Goal: Book appointment/travel/reservation

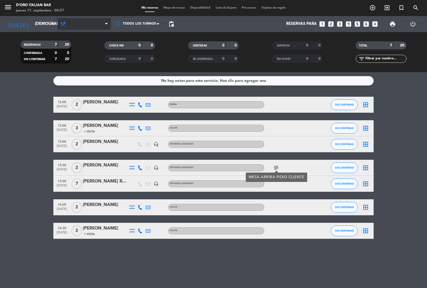
click at [83, 20] on span "Almuerzo" at bounding box center [83, 24] width 53 height 12
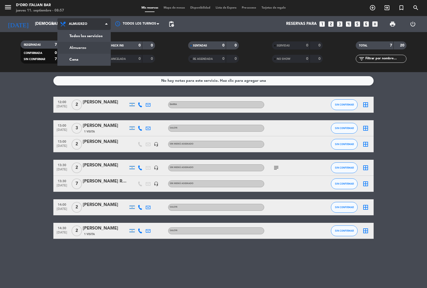
click at [90, 57] on div "menu D'oro Italian Bar [DATE] 11. septiembre - 08:57 Mis reservas Mapa de mesas…" at bounding box center [213, 36] width 427 height 72
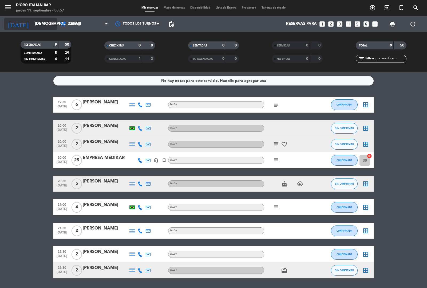
click at [47, 23] on input "[DEMOGRAPHIC_DATA][DATE]" at bounding box center [58, 24] width 52 height 10
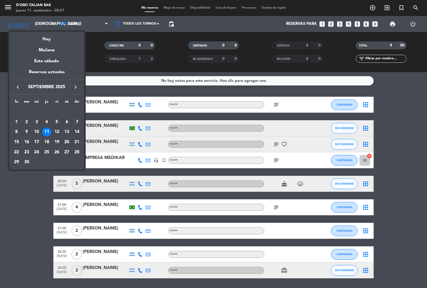
click at [56, 133] on div "12" at bounding box center [56, 131] width 9 height 9
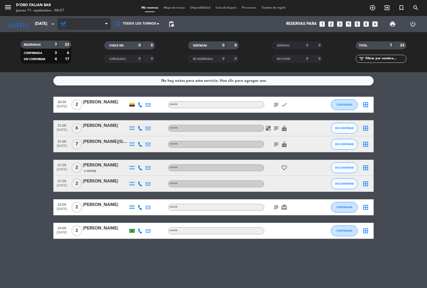
click at [84, 22] on span "Cena" at bounding box center [83, 24] width 53 height 12
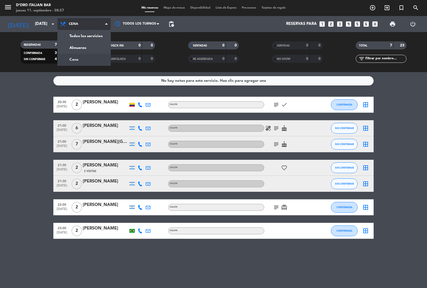
click at [90, 45] on div "menu D'oro Italian Bar [DATE] 11. septiembre - 08:57 Mis reservas Mapa de mesas…" at bounding box center [213, 36] width 427 height 72
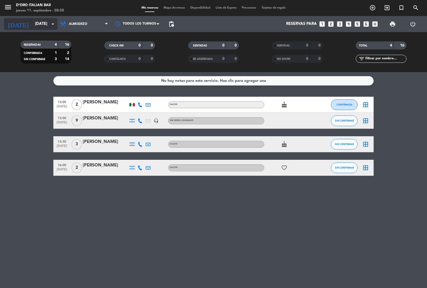
click at [49, 24] on input "[DATE]" at bounding box center [58, 24] width 52 height 10
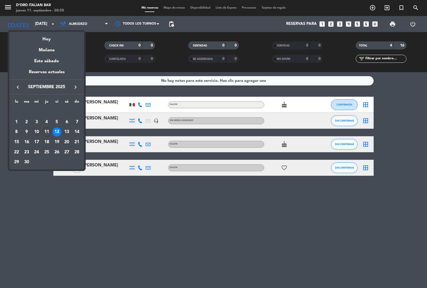
click at [37, 132] on div "10" at bounding box center [36, 131] width 9 height 9
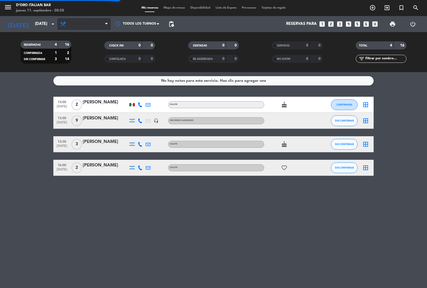
click at [86, 22] on span "Almuerzo" at bounding box center [78, 24] width 18 height 4
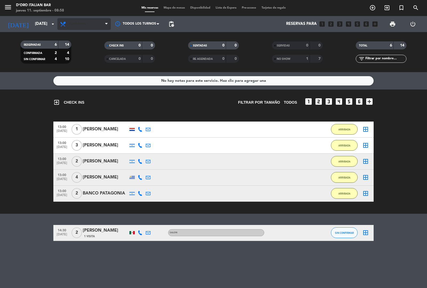
click at [82, 23] on span "Almuerzo" at bounding box center [78, 24] width 18 height 4
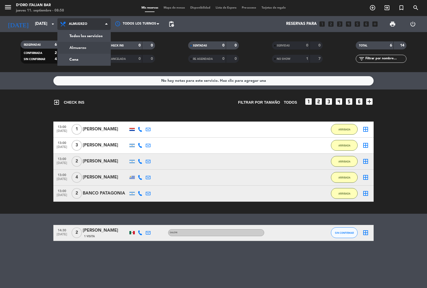
click at [90, 63] on div "menu D'oro Italian Bar [DATE] 11. septiembre - 08:58 Mis reservas Mapa de mesas…" at bounding box center [213, 36] width 427 height 72
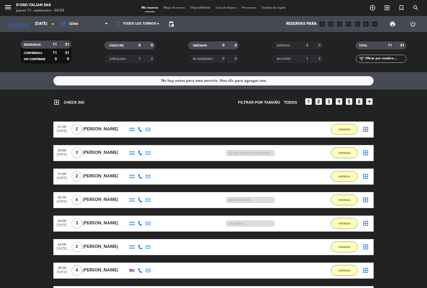
click at [24, 210] on bookings-row "21:30 [DATE] 2 [PERSON_NAME] 11:35 H / 8:01 H sms ARRIBADA border_all 20:00 [DA…" at bounding box center [213, 246] width 427 height 251
click at [19, 190] on bookings-row "21:30 [DATE] 2 [PERSON_NAME] 11:35 H / 8:01 H sms ARRIBADA border_all 20:00 [DA…" at bounding box center [213, 246] width 427 height 251
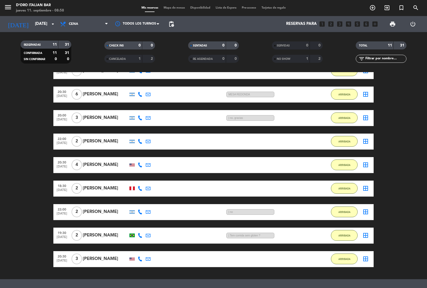
scroll to position [134, 0]
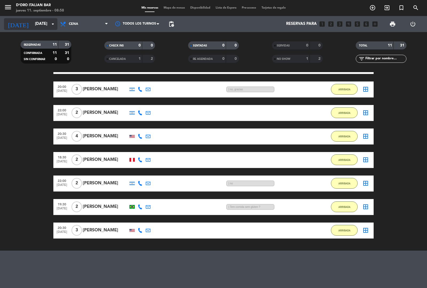
click at [43, 23] on input "[DATE]" at bounding box center [58, 24] width 52 height 10
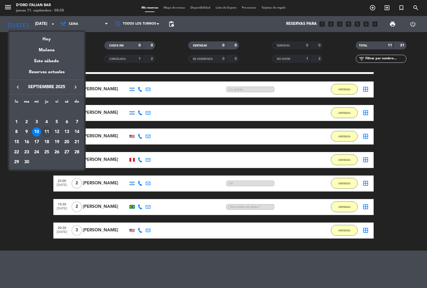
click at [47, 134] on div "11" at bounding box center [46, 131] width 9 height 9
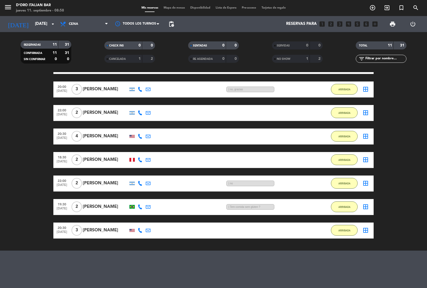
type input "[DEMOGRAPHIC_DATA][DATE]"
click at [86, 24] on span "Cena" at bounding box center [83, 24] width 53 height 12
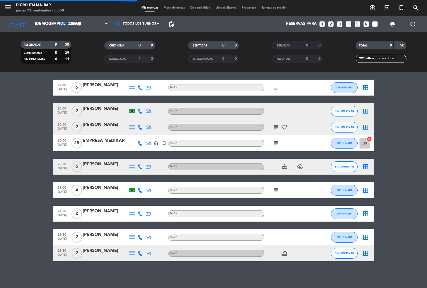
scroll to position [0, 0]
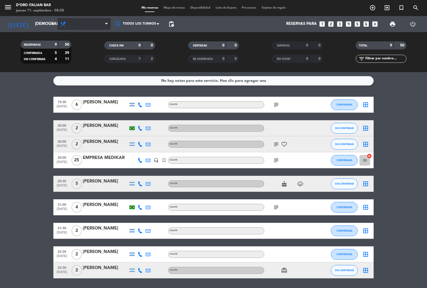
click at [85, 21] on span "Cena" at bounding box center [83, 24] width 53 height 12
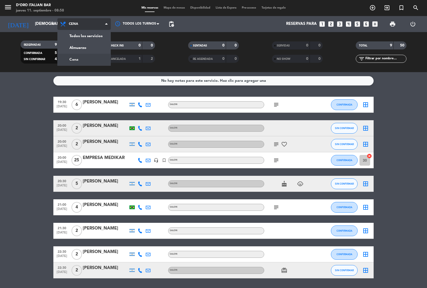
click at [89, 49] on div "menu D'oro Italian Bar [DATE] 11. septiembre - 08:58 Mis reservas Mapa de mesas…" at bounding box center [213, 36] width 427 height 72
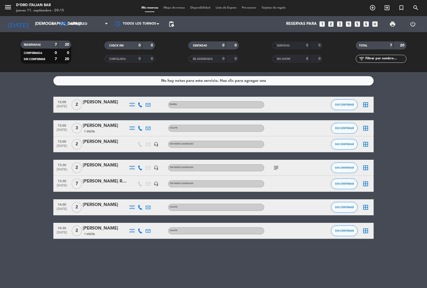
click at [274, 167] on icon "subject" at bounding box center [276, 167] width 6 height 6
